Goal: Transaction & Acquisition: Book appointment/travel/reservation

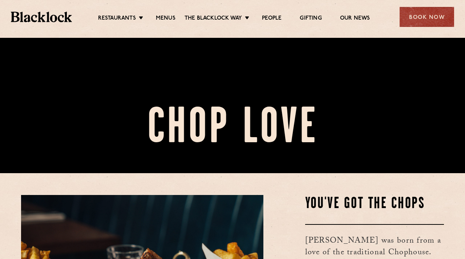
scroll to position [71, 0]
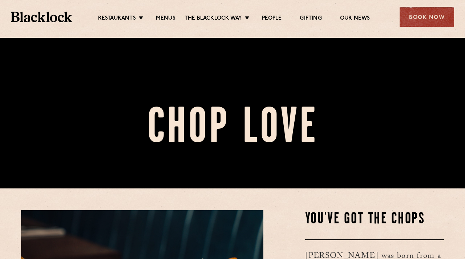
click at [167, 25] on div "Restaurants Soho City Shoreditch Covent Garden Canary Wharf Manchester Birmingh…" at bounding box center [232, 16] width 465 height 32
click at [167, 19] on link "Menus" at bounding box center [166, 19] width 20 height 8
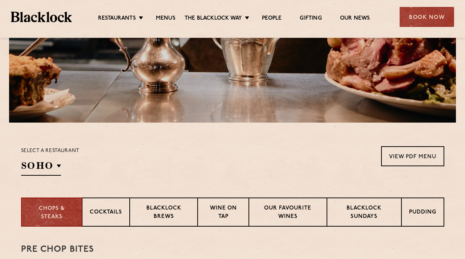
scroll to position [164, 0]
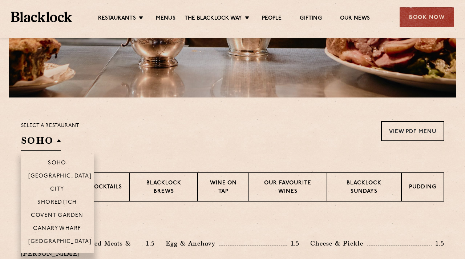
click at [59, 140] on h2 "SOHO" at bounding box center [41, 142] width 40 height 16
click at [63, 226] on p "Canary Wharf" at bounding box center [57, 228] width 48 height 7
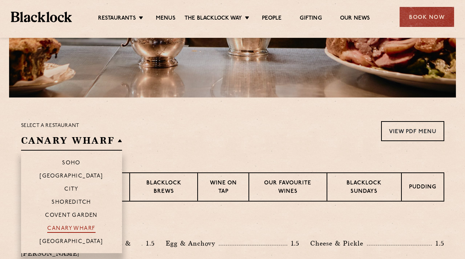
click at [63, 226] on p "Canary Wharf" at bounding box center [71, 228] width 48 height 7
click at [68, 226] on p "Canary Wharf" at bounding box center [71, 228] width 48 height 7
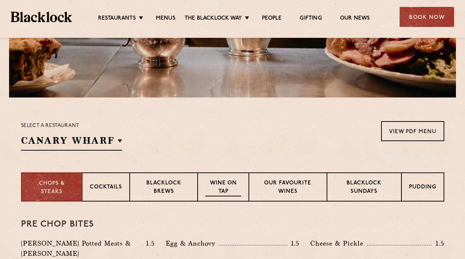
click at [216, 180] on p "Wine on Tap" at bounding box center [223, 187] width 36 height 17
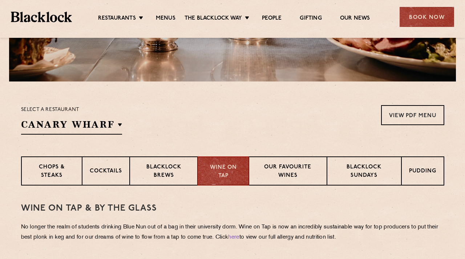
scroll to position [180, 0]
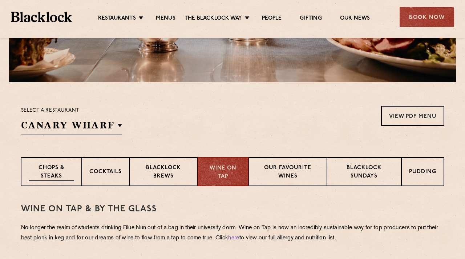
click at [56, 173] on p "Chops & Steaks" at bounding box center [51, 172] width 45 height 17
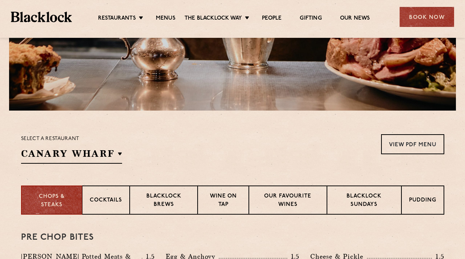
scroll to position [151, 0]
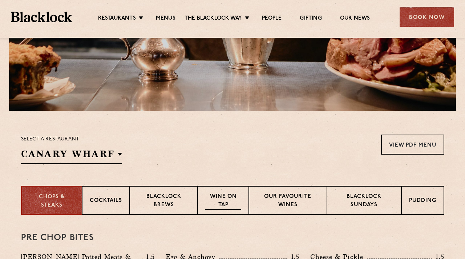
click at [211, 199] on p "Wine on Tap" at bounding box center [223, 201] width 36 height 17
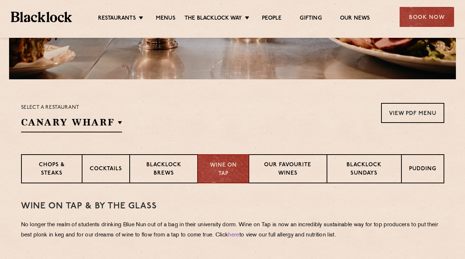
scroll to position [181, 0]
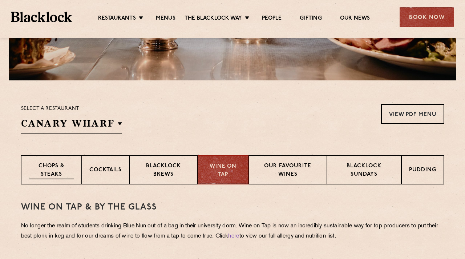
click at [55, 172] on p "Chops & Steaks" at bounding box center [51, 170] width 45 height 17
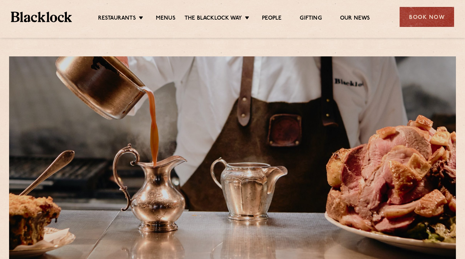
scroll to position [0, 0]
click at [354, 19] on link "Our News" at bounding box center [355, 19] width 30 height 8
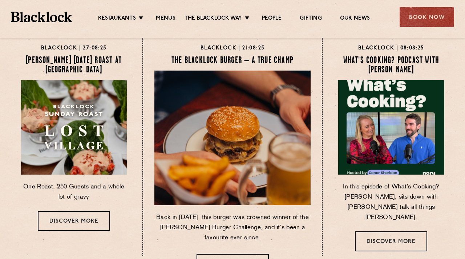
scroll to position [32, 0]
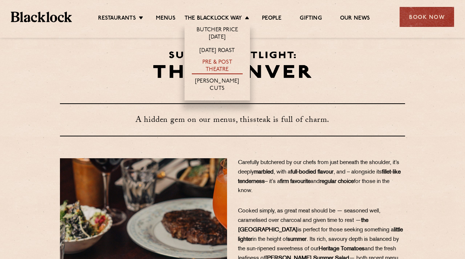
click at [212, 61] on link "Pre & Post Theatre" at bounding box center [217, 66] width 51 height 15
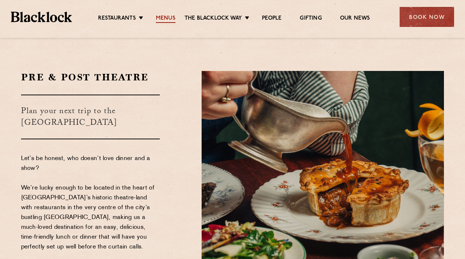
click at [167, 18] on link "Menus" at bounding box center [166, 19] width 20 height 8
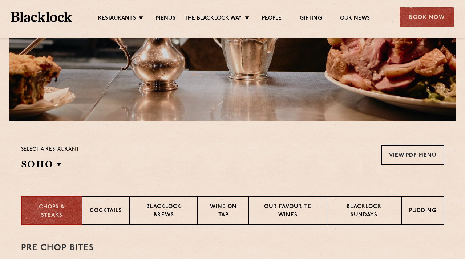
scroll to position [161, 0]
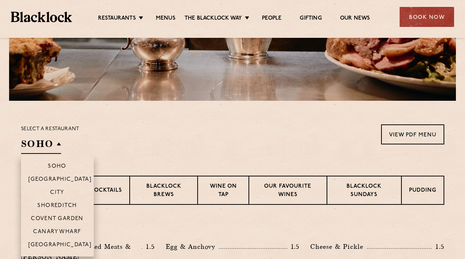
click at [56, 145] on h2 "SOHO" at bounding box center [41, 145] width 40 height 16
click at [52, 228] on li "Canary Wharf" at bounding box center [57, 231] width 73 height 13
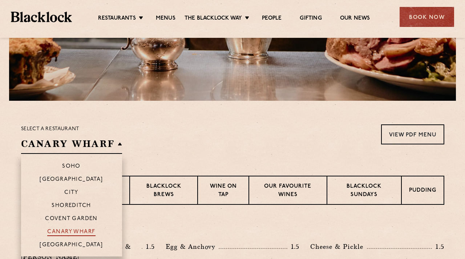
click at [60, 229] on p "Canary Wharf" at bounding box center [71, 232] width 48 height 7
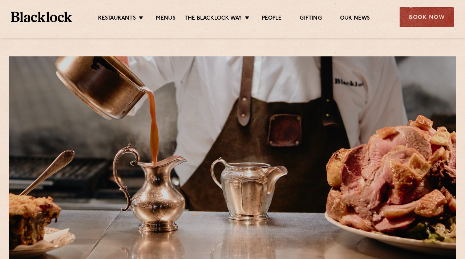
scroll to position [0, 0]
click at [433, 20] on div "Book Now" at bounding box center [427, 17] width 55 height 20
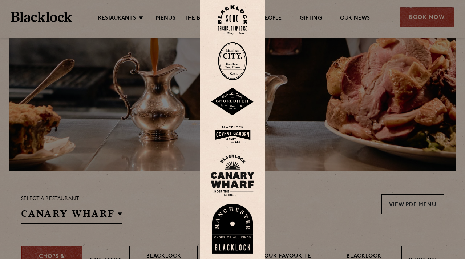
scroll to position [89, 0]
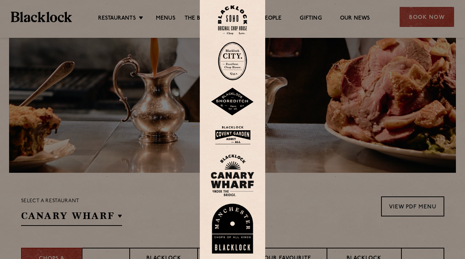
click at [231, 172] on img at bounding box center [233, 175] width 44 height 42
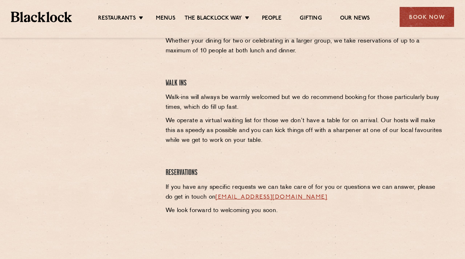
scroll to position [288, 0]
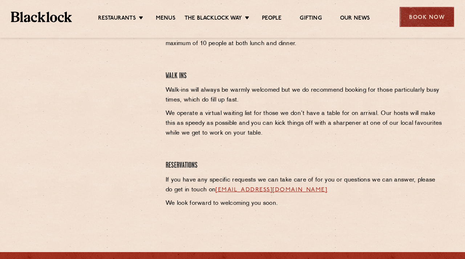
click at [419, 13] on div "Book Now" at bounding box center [427, 17] width 55 height 20
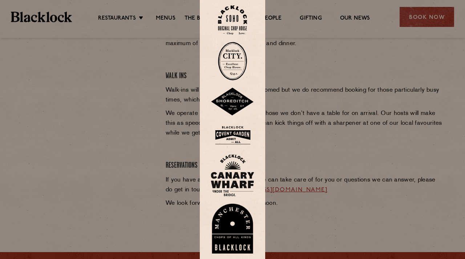
click at [230, 166] on img at bounding box center [233, 175] width 44 height 42
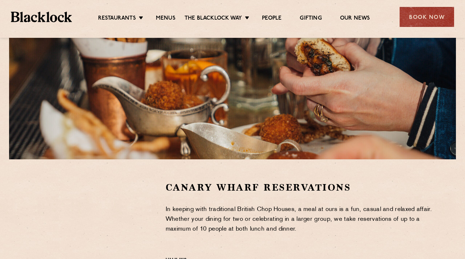
scroll to position [97, 0]
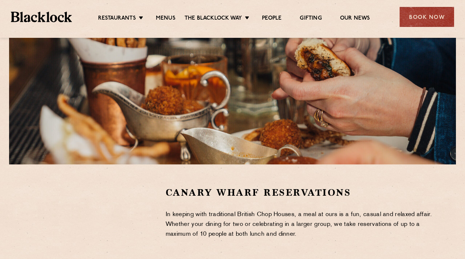
drag, startPoint x: 415, startPoint y: 14, endPoint x: 426, endPoint y: 15, distance: 11.0
click at [441, 15] on div "Book Now" at bounding box center [427, 17] width 55 height 20
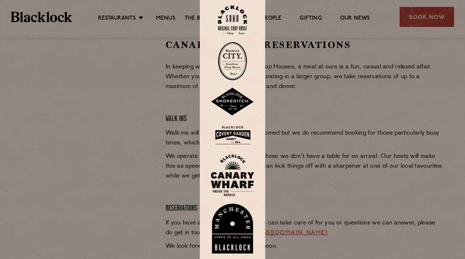
scroll to position [253, 0]
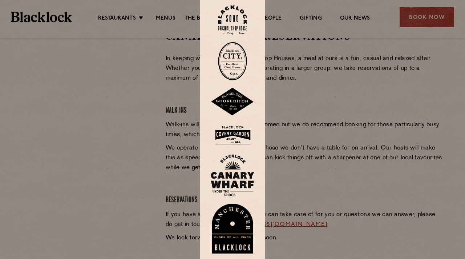
click at [232, 172] on img at bounding box center [233, 175] width 44 height 42
